Goal: Book appointment/travel/reservation

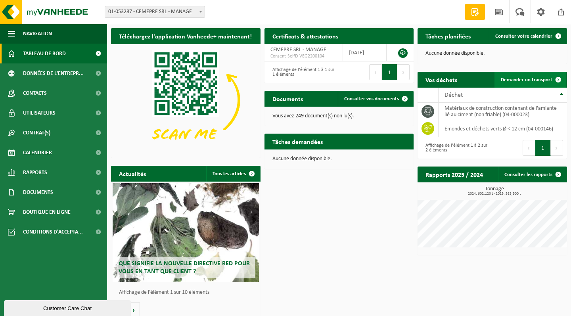
click at [516, 80] on span "Demander un transport" at bounding box center [527, 79] width 52 height 5
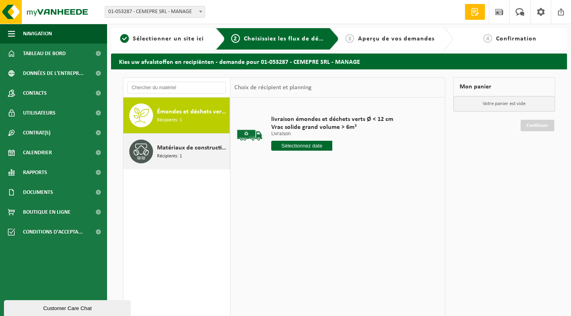
click at [166, 153] on span "Récipients: 1" at bounding box center [169, 157] width 25 height 8
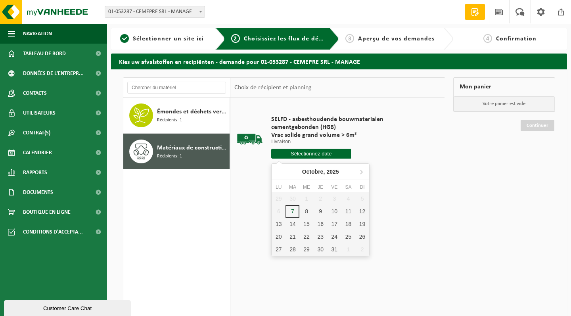
click at [307, 151] on input "text" at bounding box center [311, 154] width 80 height 10
click at [308, 210] on div "8" at bounding box center [306, 211] width 14 height 13
type input "à partir de 2025-10-08"
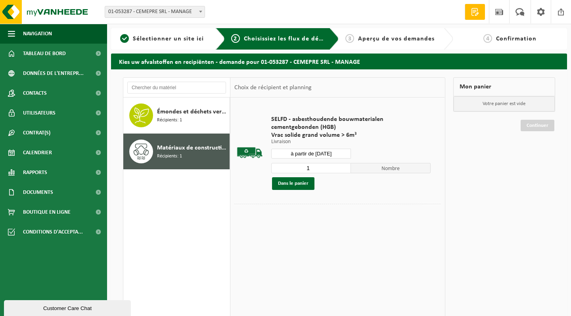
type input "2"
click at [345, 167] on input "2" at bounding box center [311, 168] width 80 height 10
click at [290, 183] on button "Dans le panier" at bounding box center [293, 183] width 42 height 13
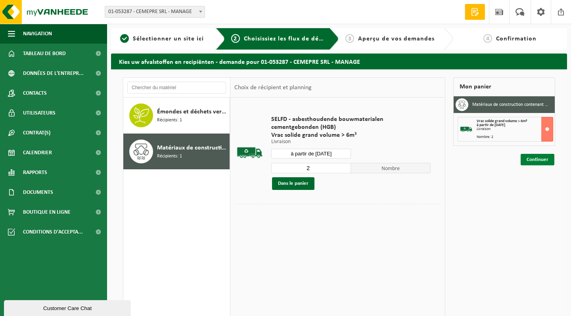
click at [533, 159] on link "Continuer" at bounding box center [538, 159] width 34 height 11
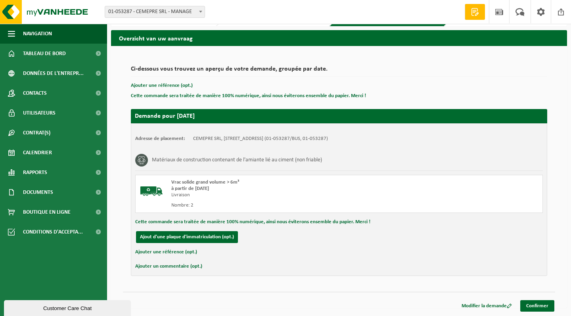
scroll to position [23, 0]
click at [539, 305] on link "Confirmer" at bounding box center [537, 305] width 34 height 11
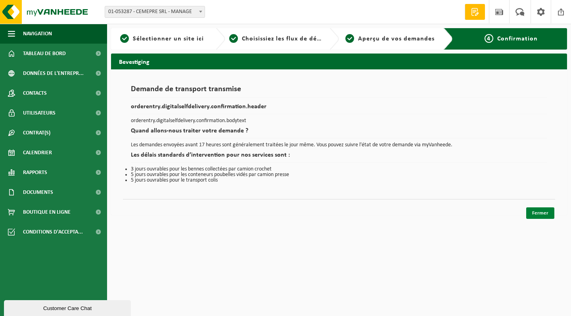
click at [545, 212] on link "Fermer" at bounding box center [540, 212] width 28 height 11
